Goal: Transaction & Acquisition: Obtain resource

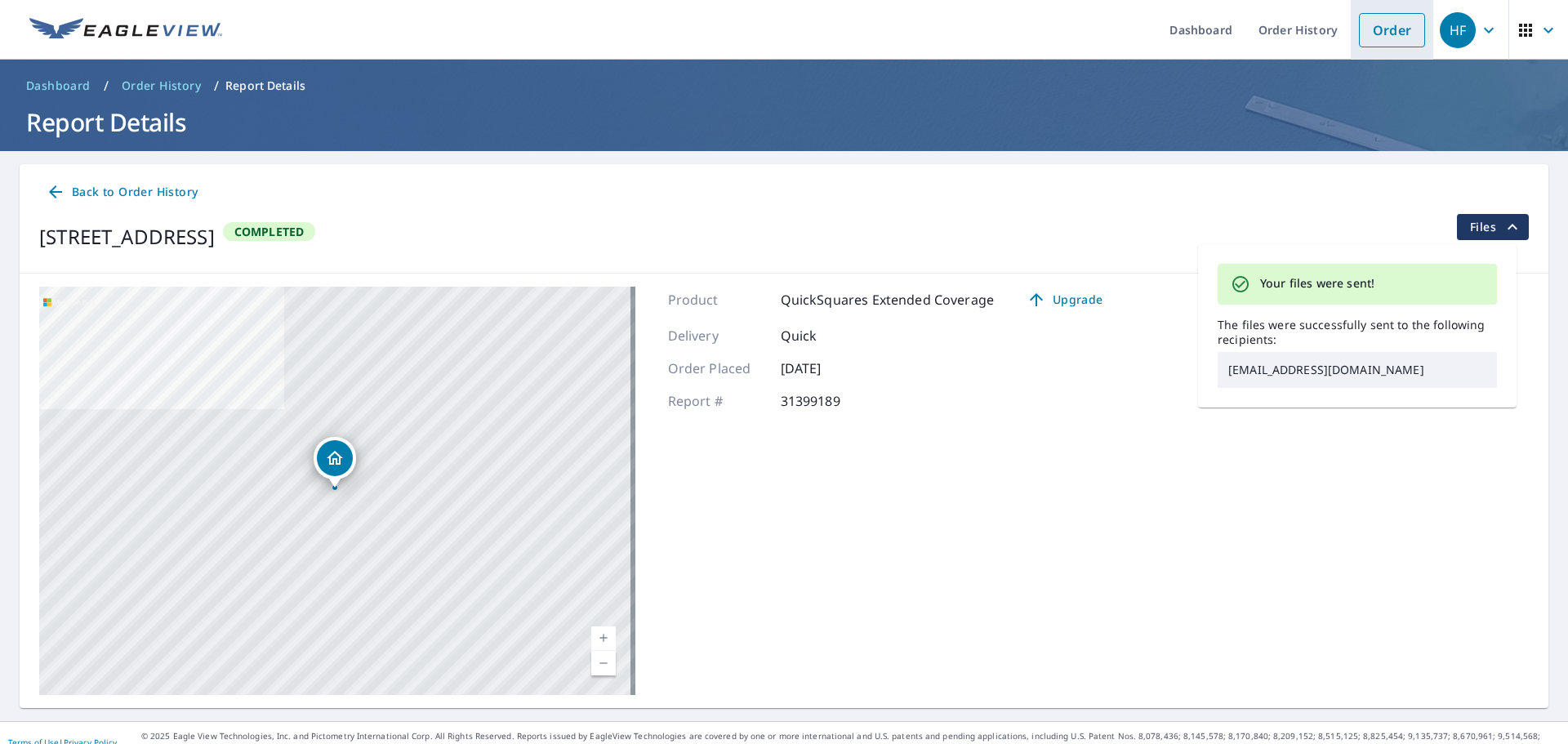
drag, startPoint x: 1379, startPoint y: 31, endPoint x: 1371, endPoint y: 34, distance: 8.5
click at [1379, 31] on link "Order" at bounding box center [1392, 31] width 66 height 35
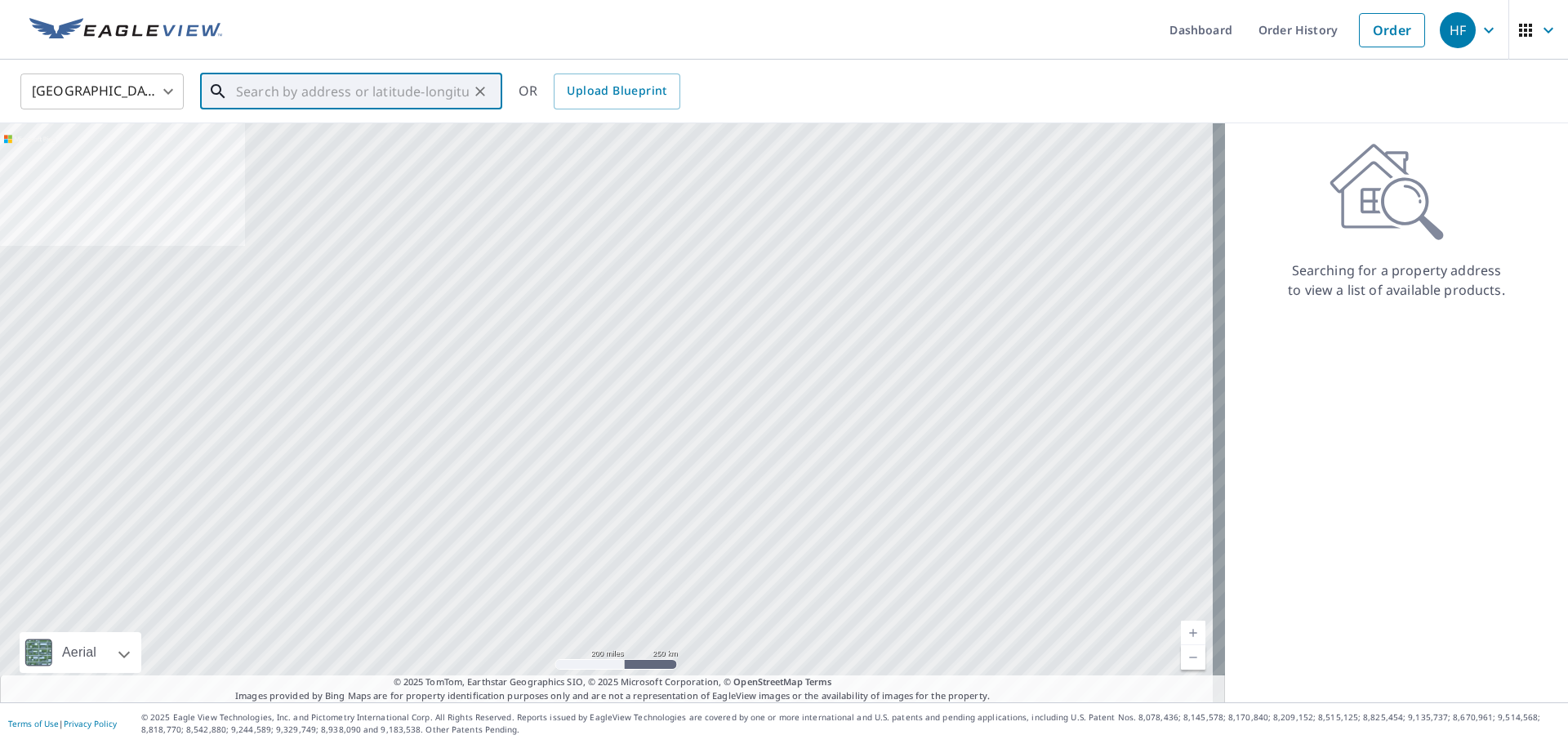
click at [377, 89] on input "text" at bounding box center [352, 91] width 233 height 45
paste input "[STREET_ADDRESS][PERSON_NAME][PERSON_NAME]"
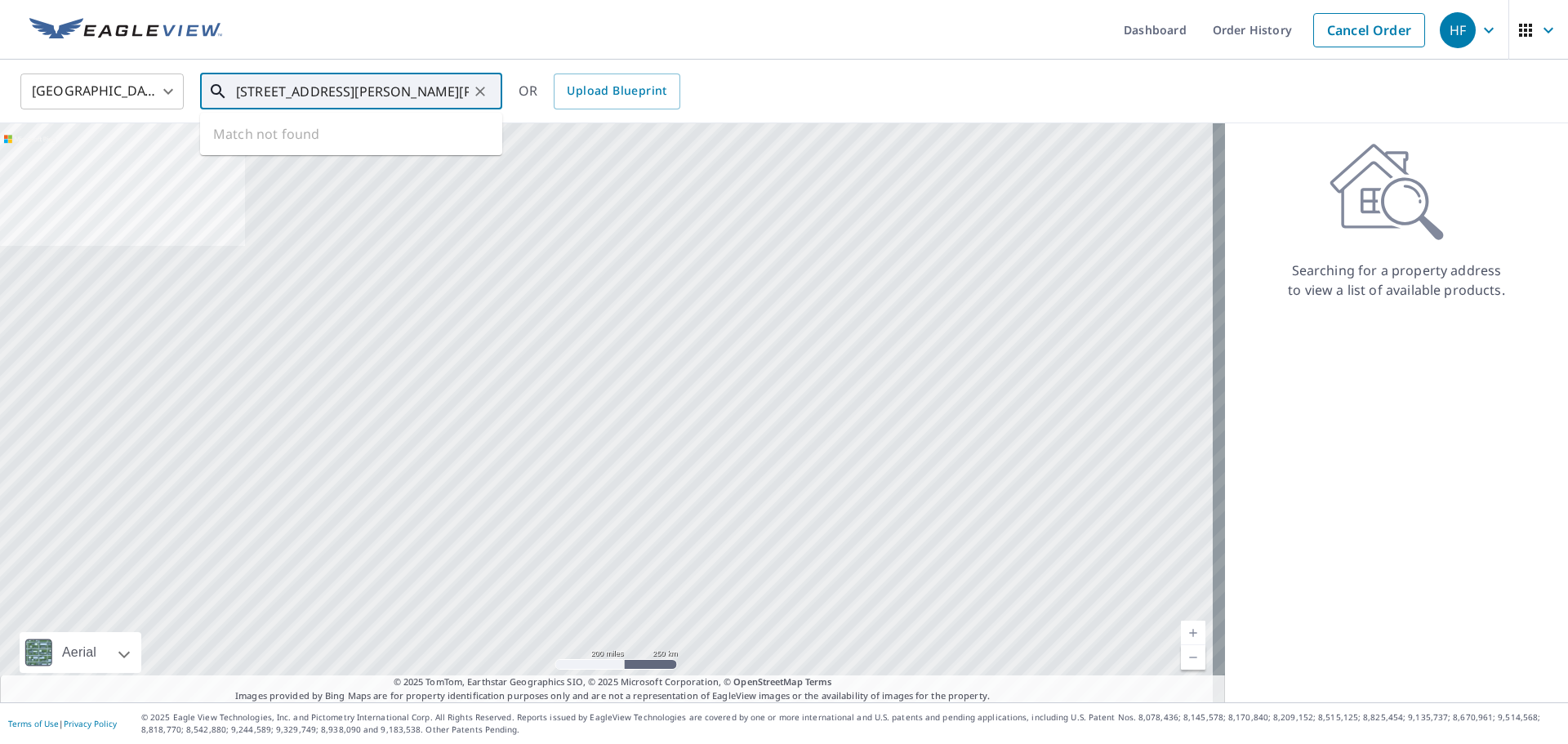
scroll to position [0, 16]
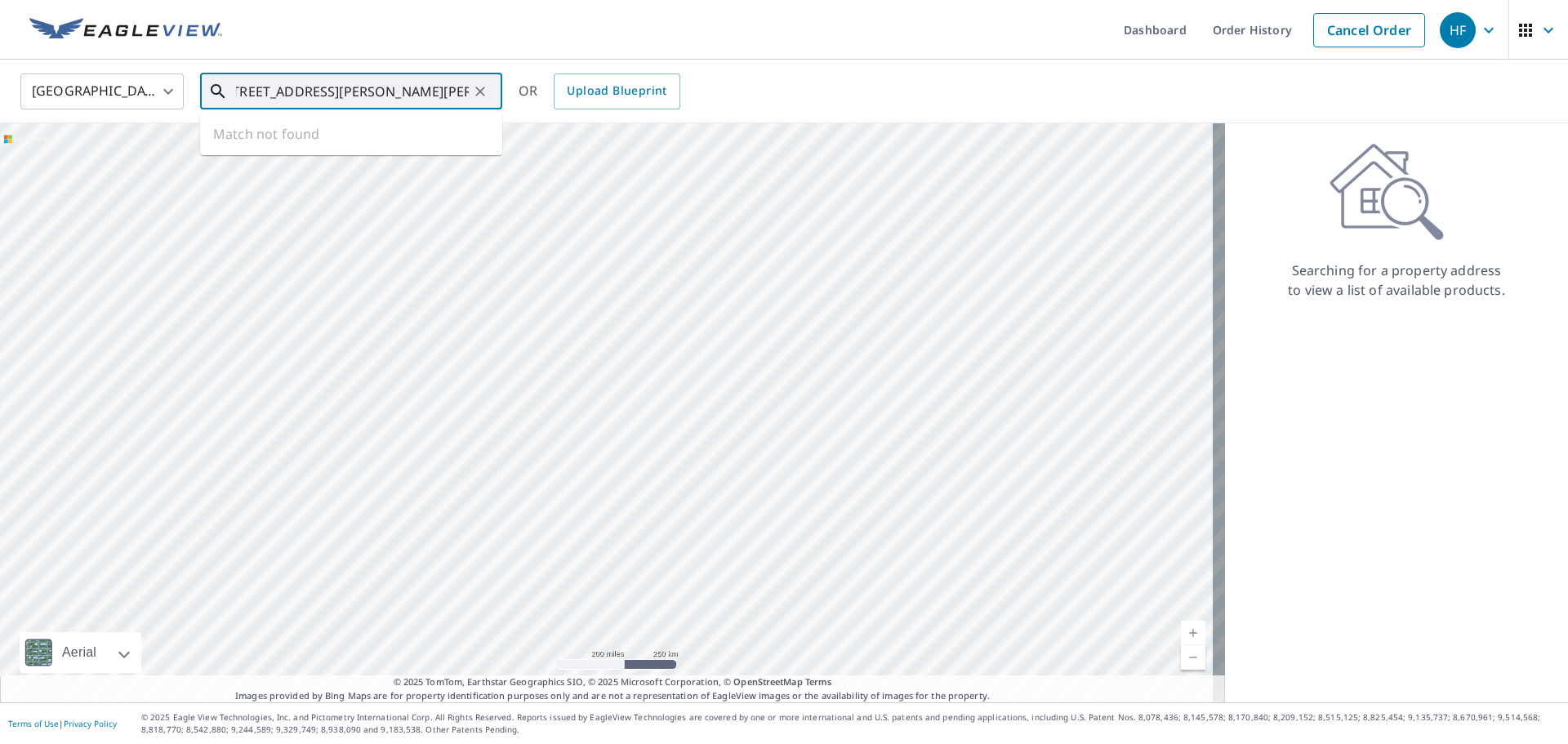
type input "[STREET_ADDRESS][PERSON_NAME][PERSON_NAME]"
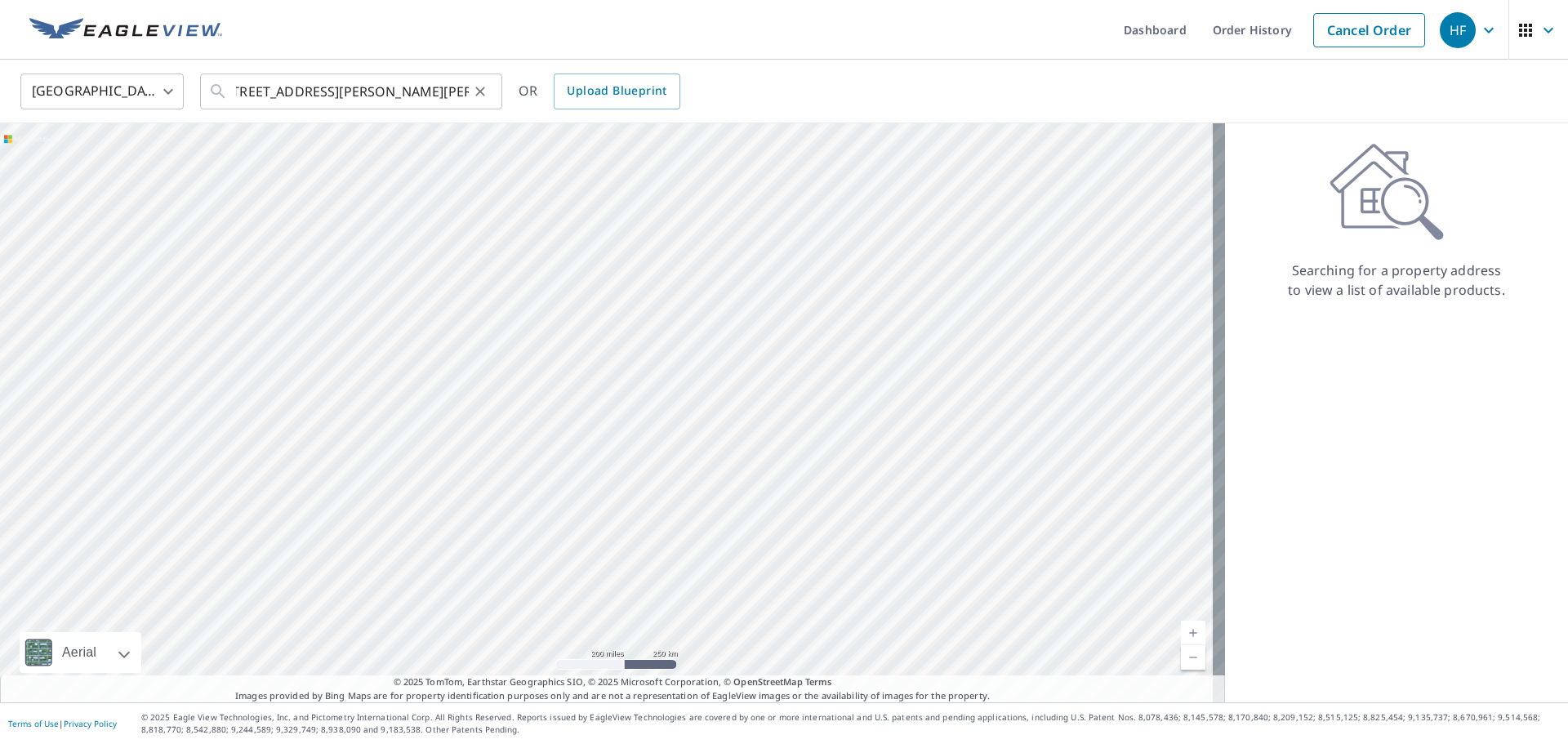
scroll to position [0, 0]
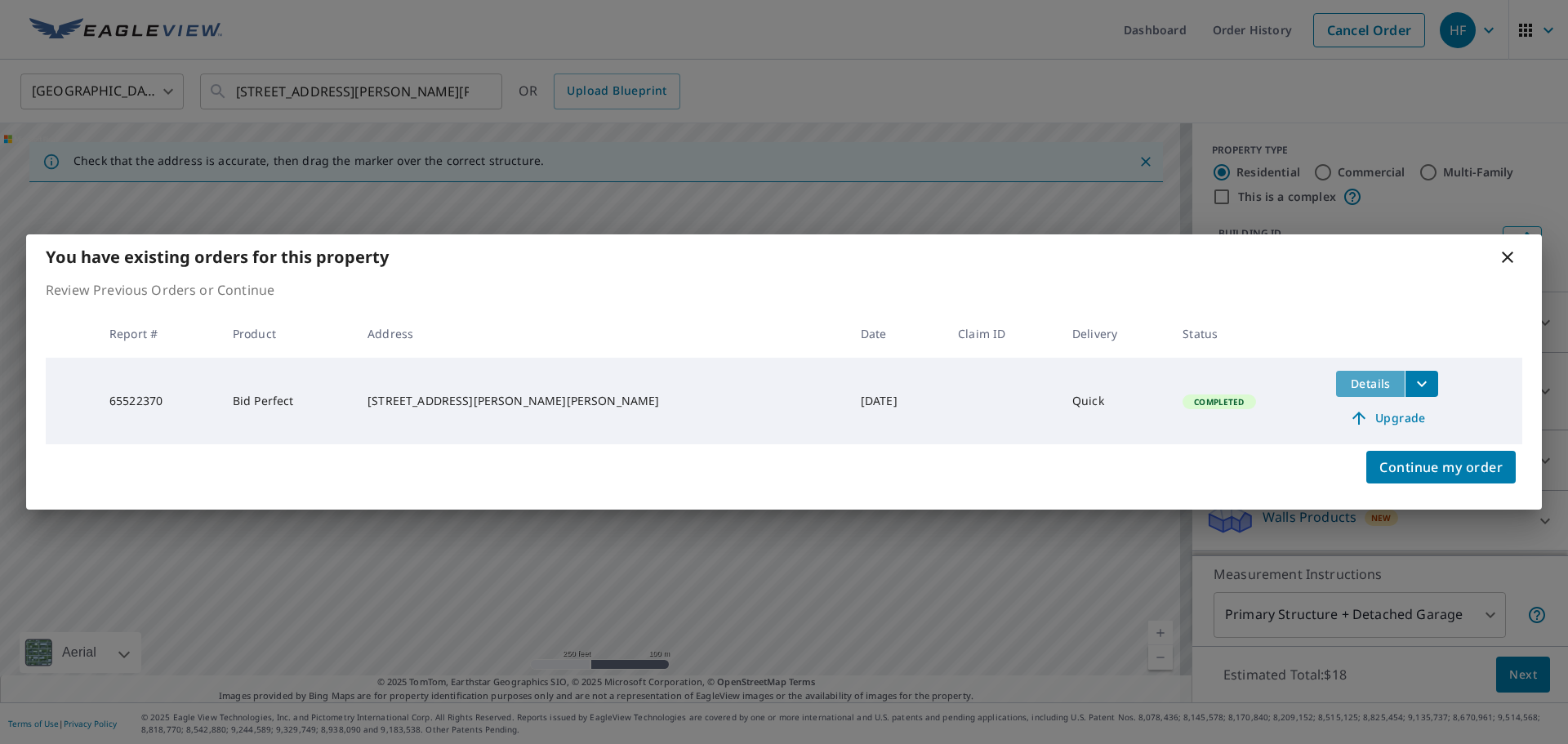
click at [1336, 370] on button "Details" at bounding box center [1370, 384] width 68 height 26
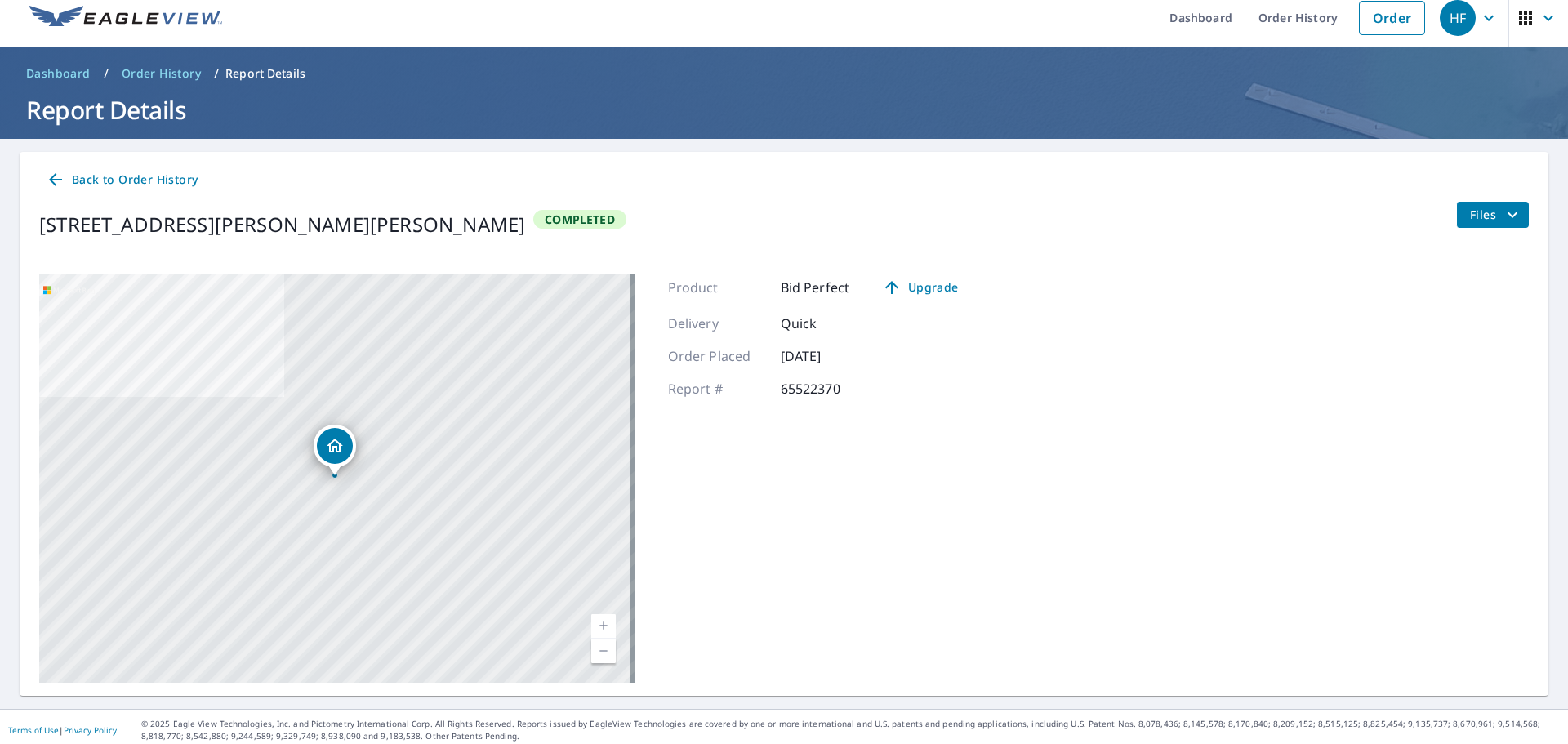
scroll to position [19, 0]
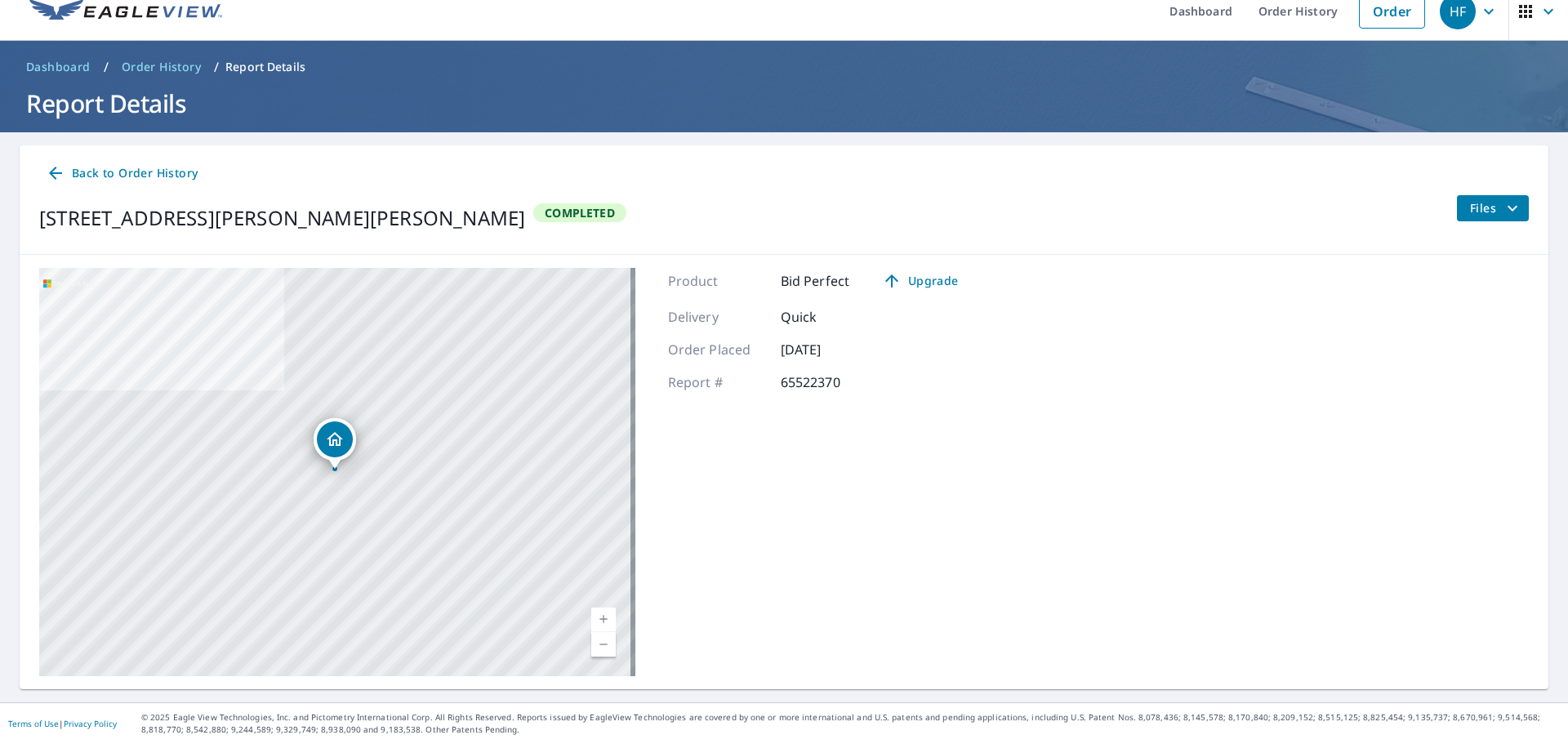
click at [1485, 197] on div "Back to Order History [STREET_ADDRESS][PERSON_NAME][PERSON_NAME] Completed Files" at bounding box center [784, 200] width 1529 height 110
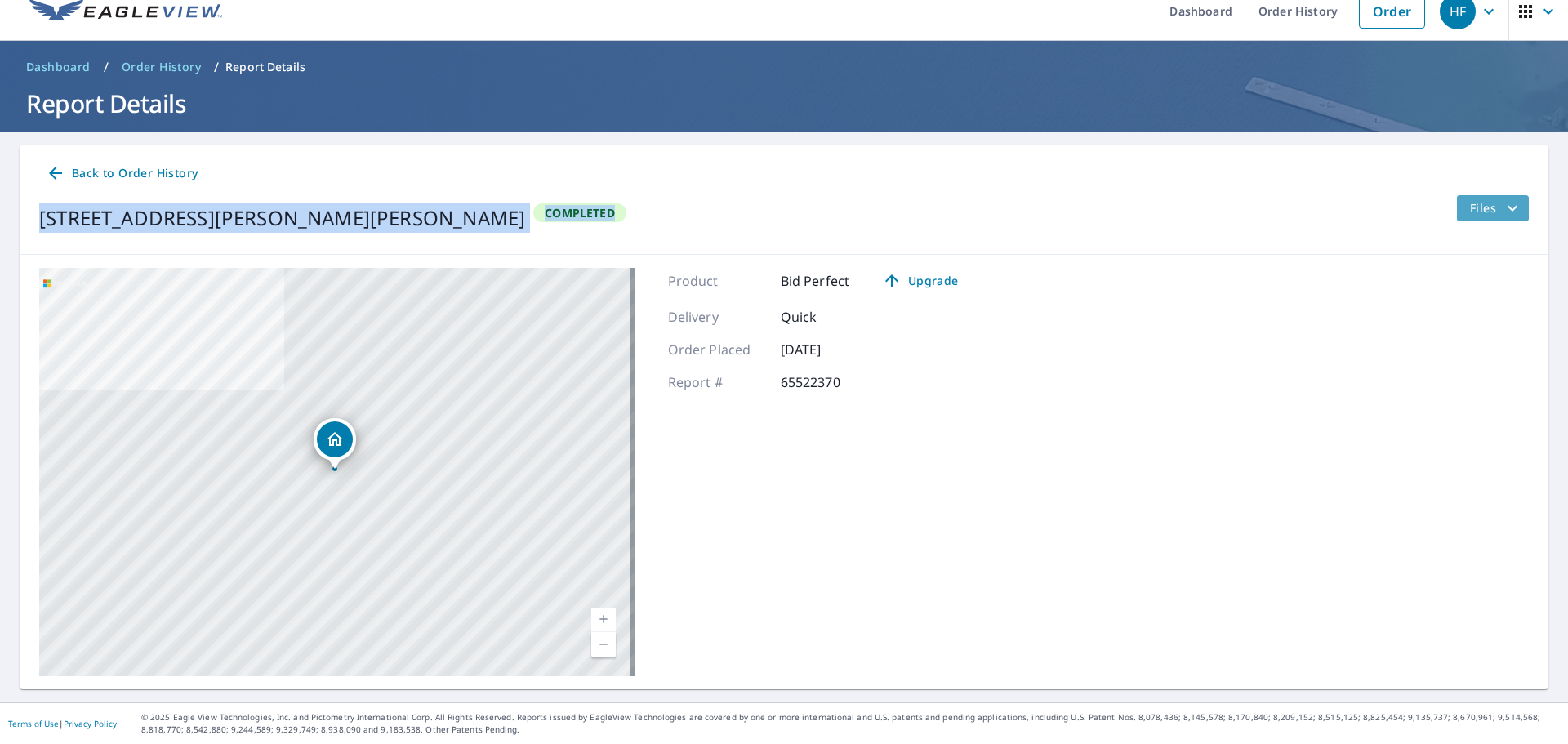
click at [1477, 205] on span "Files" at bounding box center [1495, 208] width 52 height 20
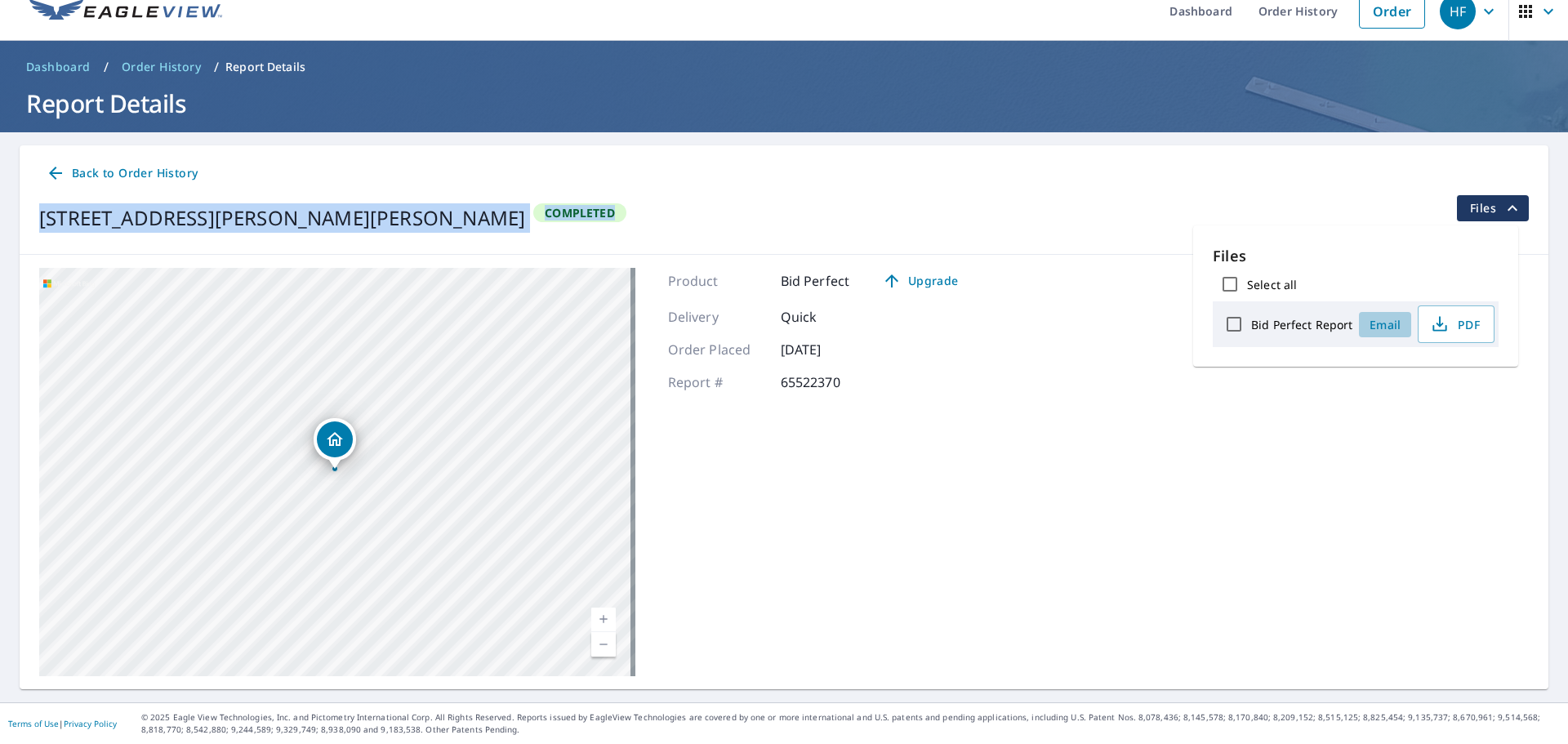
click at [1391, 323] on span "Email" at bounding box center [1386, 324] width 40 height 16
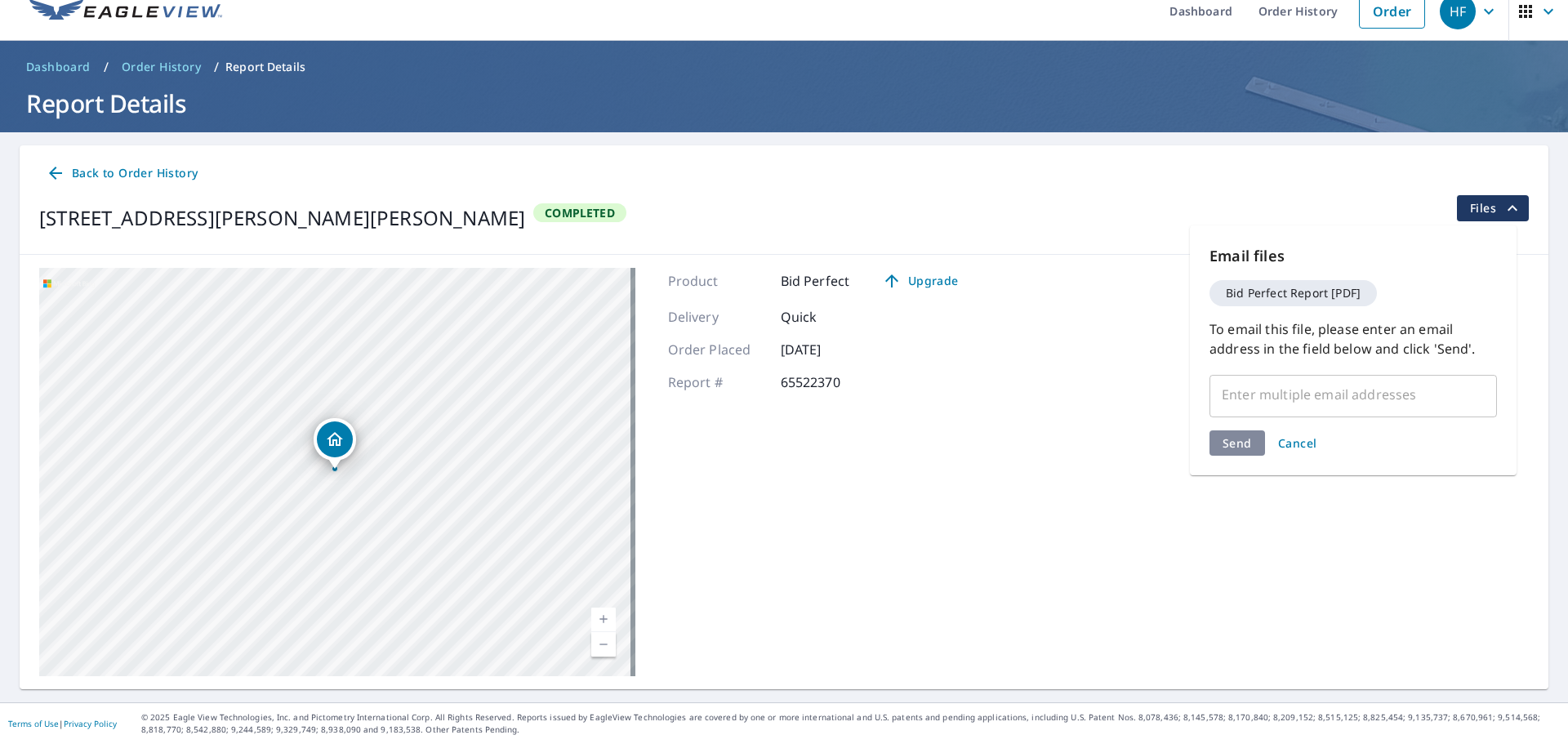
click at [1273, 402] on input "text" at bounding box center [1340, 394] width 248 height 31
paste input "[EMAIL_ADDRESS][DOMAIN_NAME]"
type input "[EMAIL_ADDRESS][DOMAIN_NAME]"
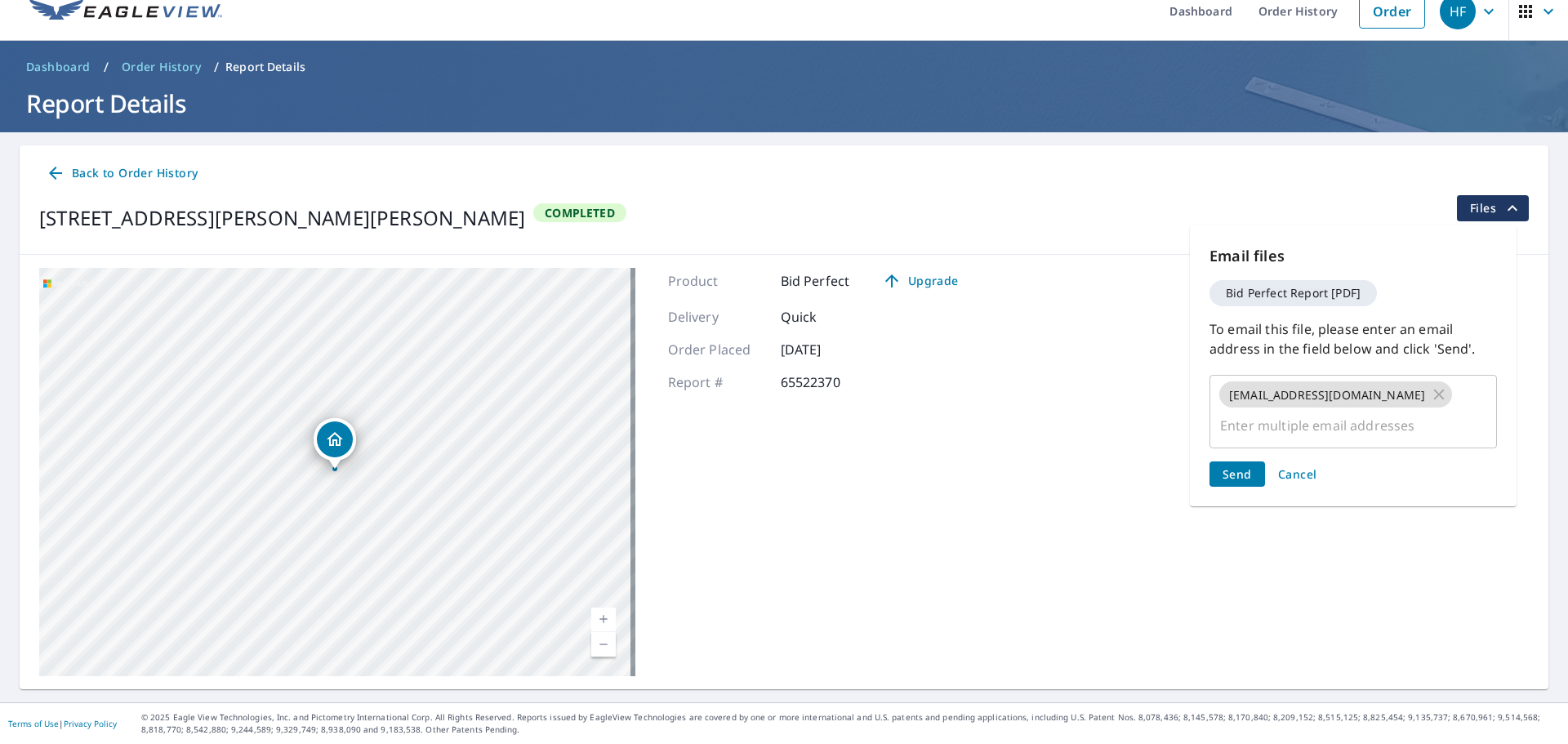
click at [1235, 461] on div "Send Cancel" at bounding box center [1353, 473] width 287 height 26
click at [1235, 466] on span "Send" at bounding box center [1237, 473] width 30 height 16
